Goal: Find specific page/section: Find specific page/section

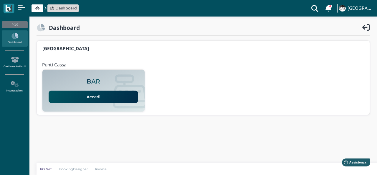
click at [75, 102] on link "Accedi" at bounding box center [94, 97] width 90 height 12
click at [86, 96] on link "Accedi" at bounding box center [94, 97] width 90 height 12
click at [116, 108] on icon at bounding box center [130, 91] width 34 height 34
click at [110, 96] on link "Accedi" at bounding box center [94, 97] width 90 height 12
